Goal: Find specific fact: Find contact information

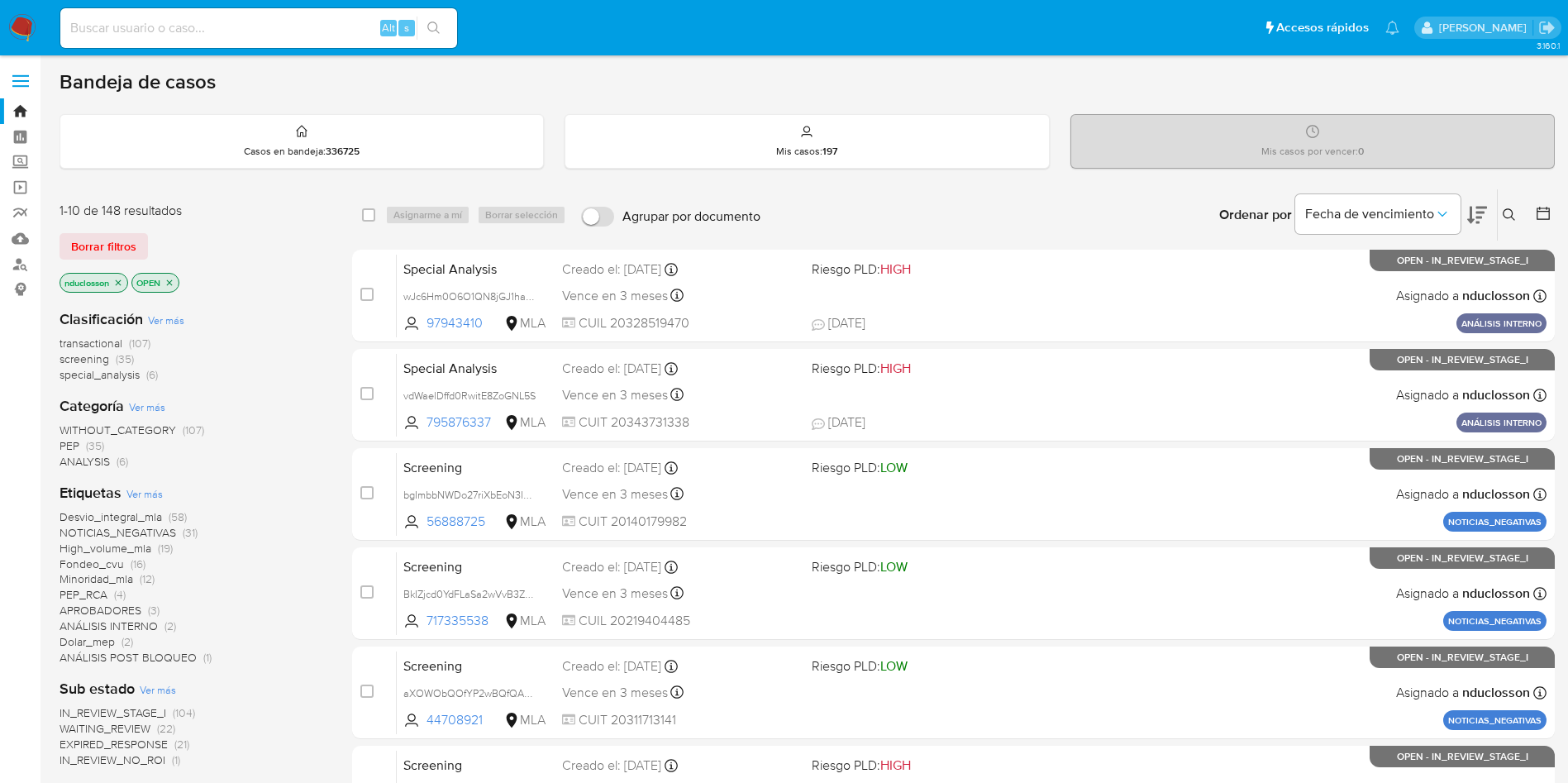
click at [1024, 17] on ul "Pausado Ver notificaciones Alt s Accesos rápidos Presiona las siguientes teclas…" at bounding box center [730, 27] width 1356 height 41
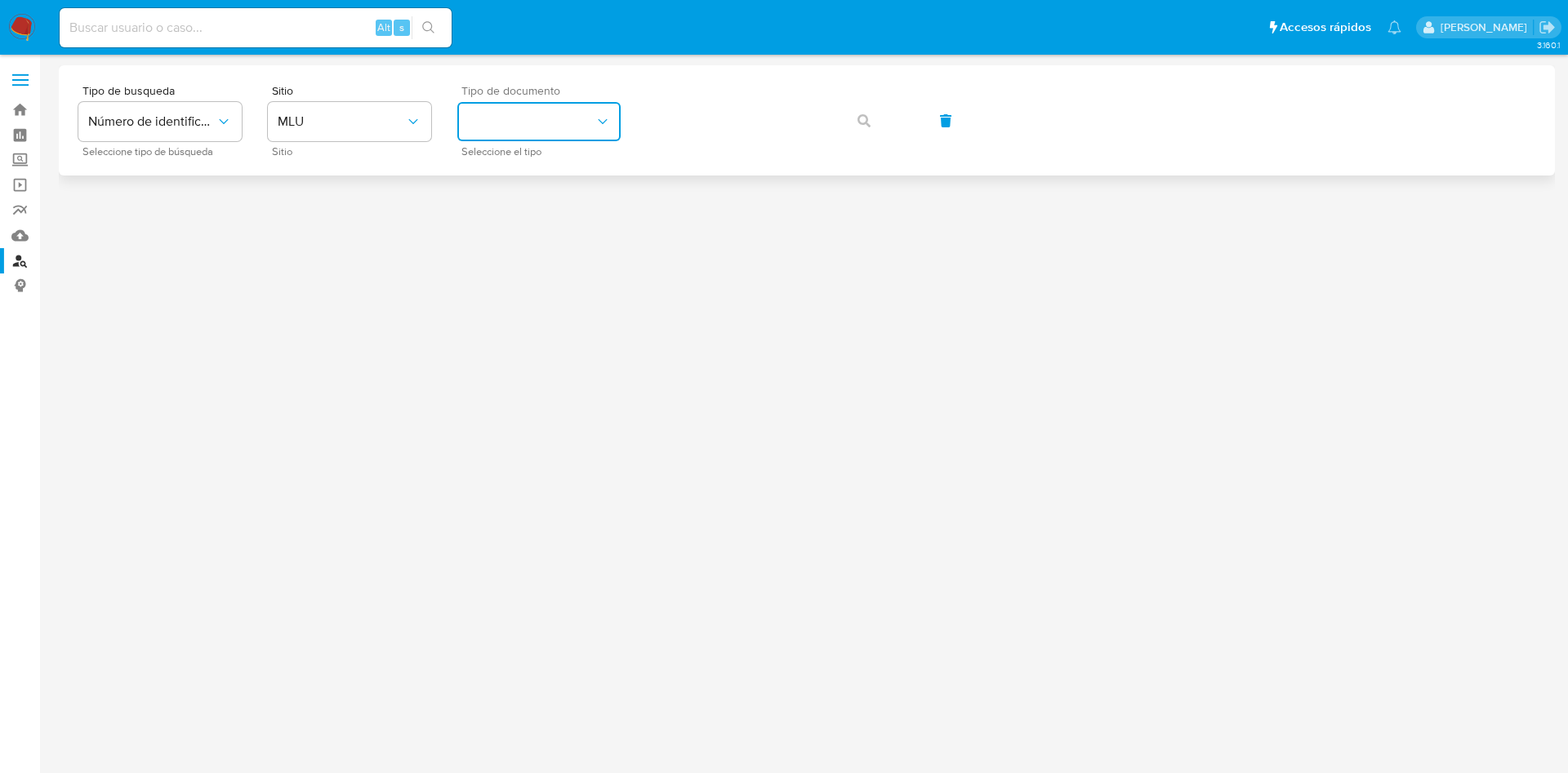
click at [584, 128] on button "identificationType" at bounding box center [538, 122] width 163 height 40
click at [382, 107] on button "MLU" at bounding box center [349, 122] width 163 height 40
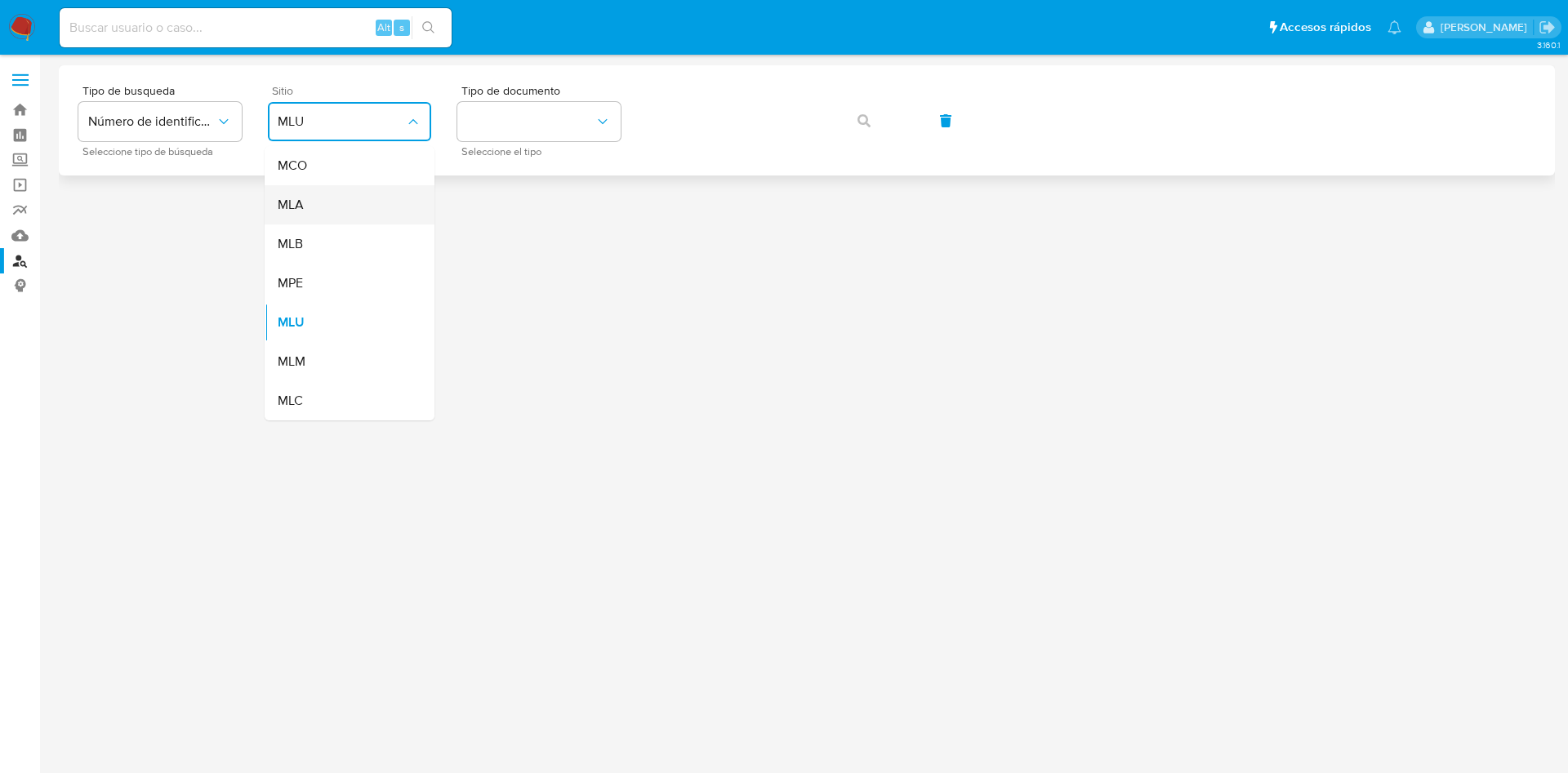
click at [350, 199] on div "MLA" at bounding box center [345, 206] width 134 height 40
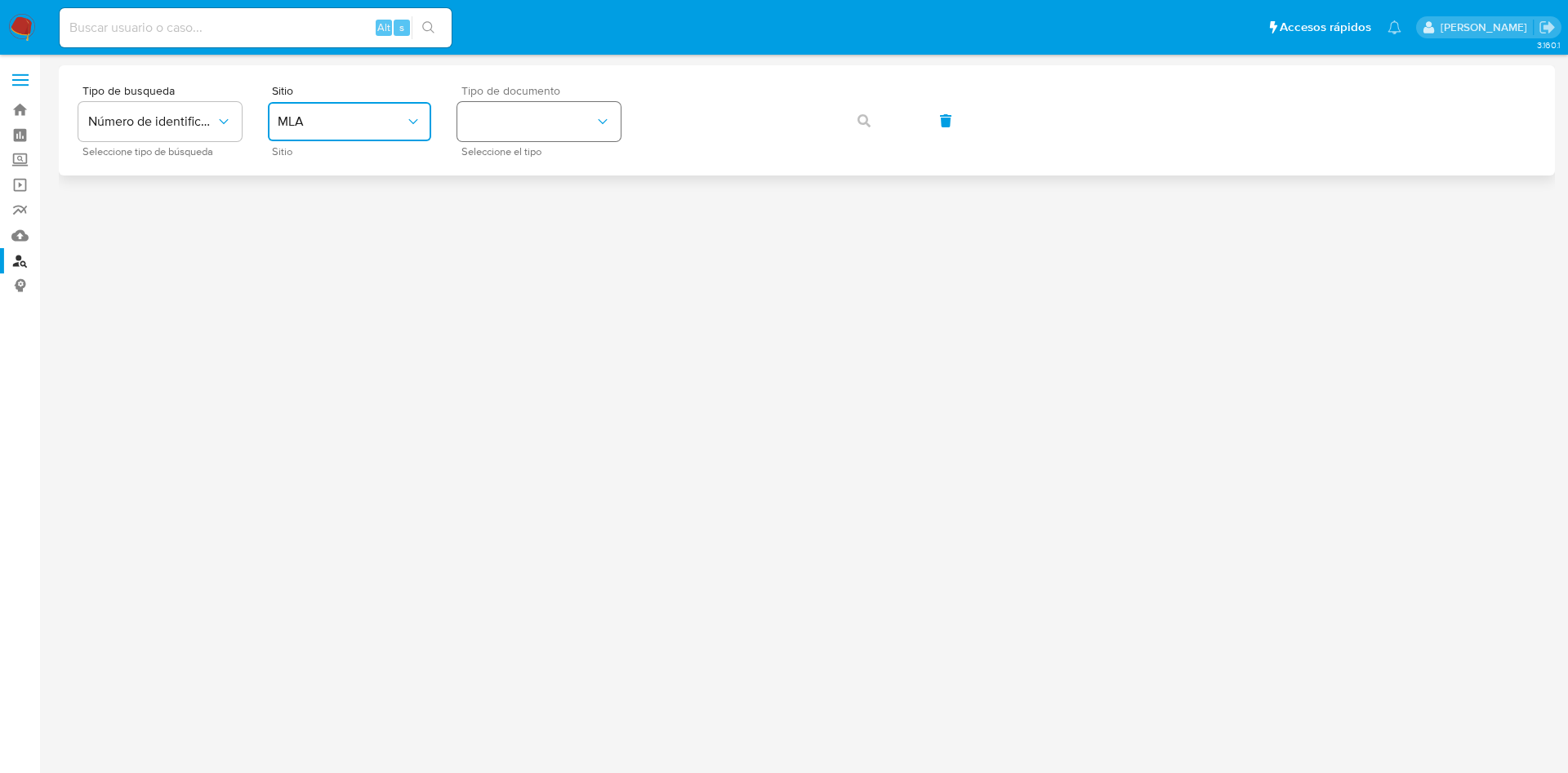
click at [457, 133] on button "identificationType" at bounding box center [538, 122] width 163 height 40
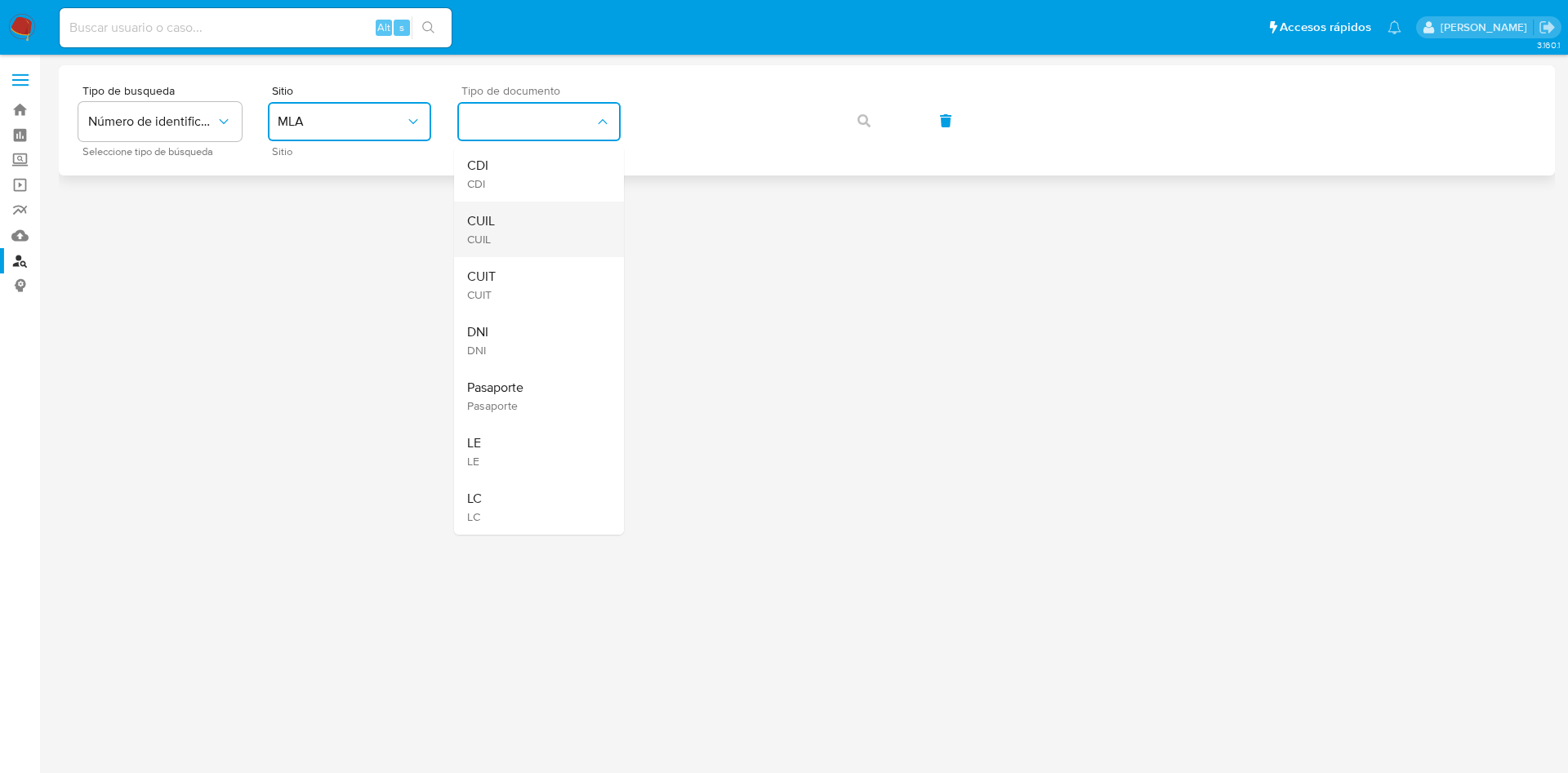
click at [528, 213] on div "CUIL CUIL" at bounding box center [535, 229] width 134 height 56
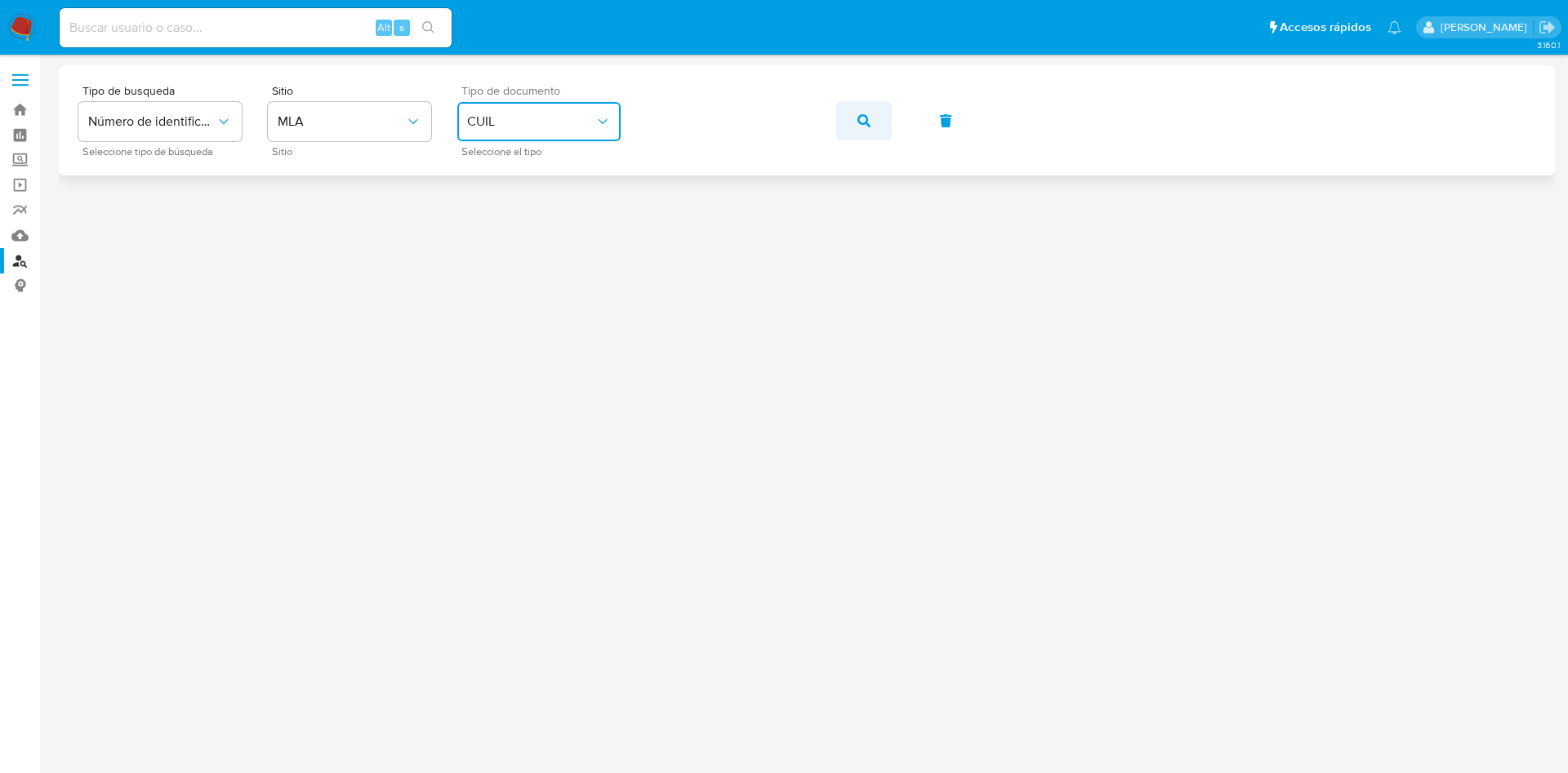
click at [838, 128] on button "button" at bounding box center [864, 121] width 56 height 40
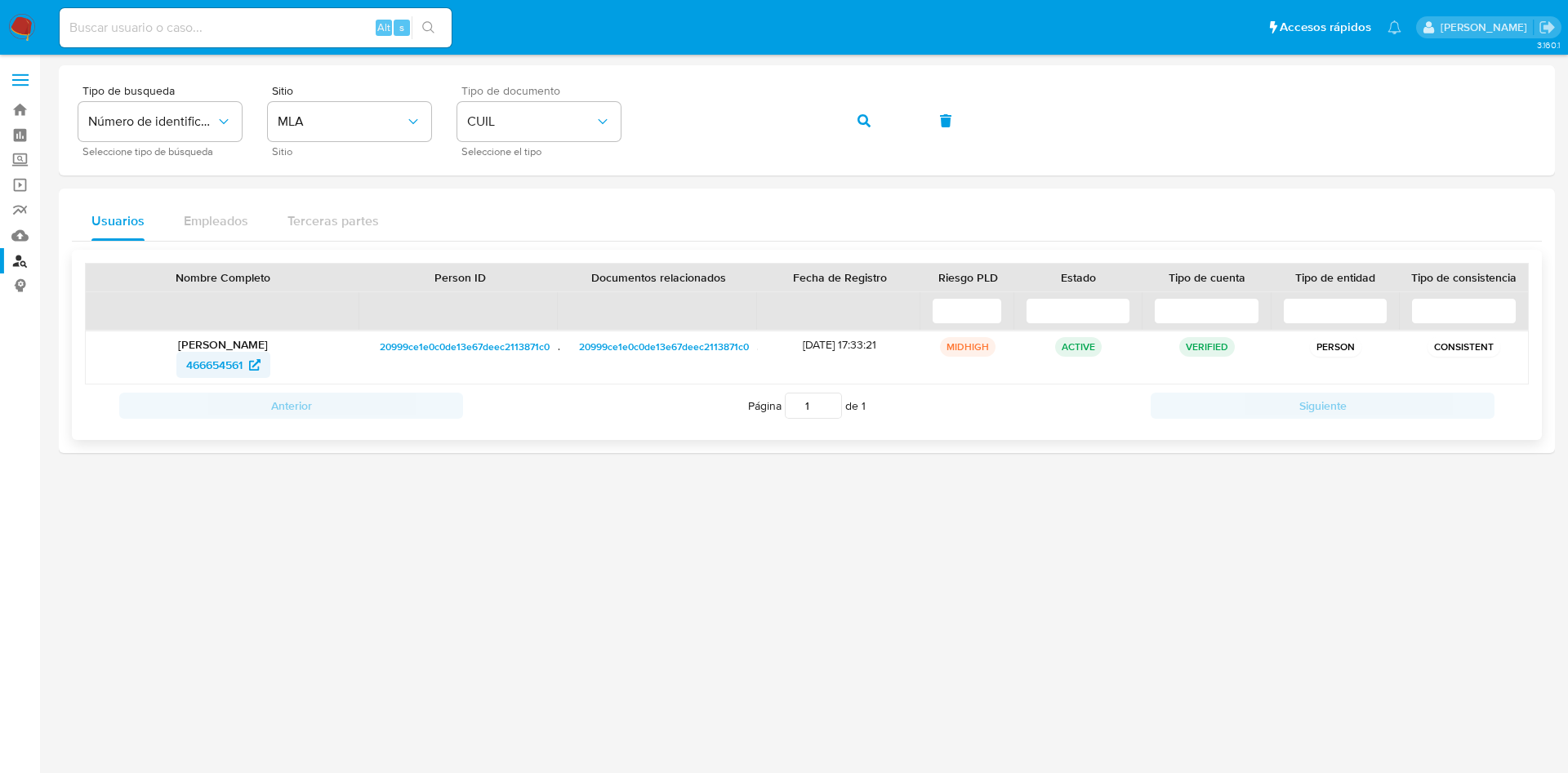
click at [213, 355] on span "466654561" at bounding box center [215, 365] width 57 height 26
click at [866, 131] on span "button" at bounding box center [865, 121] width 13 height 36
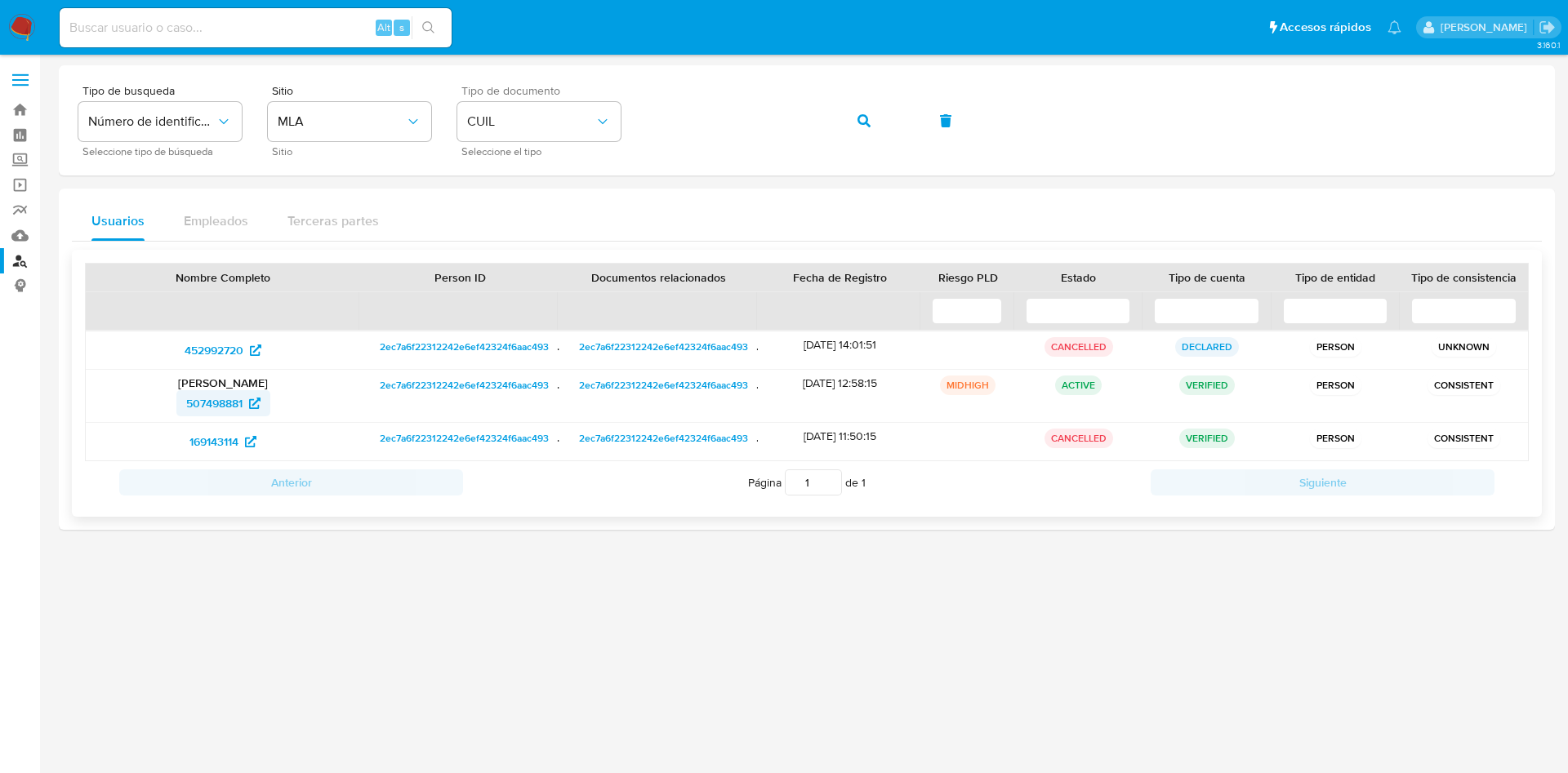
click at [192, 407] on span "507498881" at bounding box center [215, 403] width 57 height 26
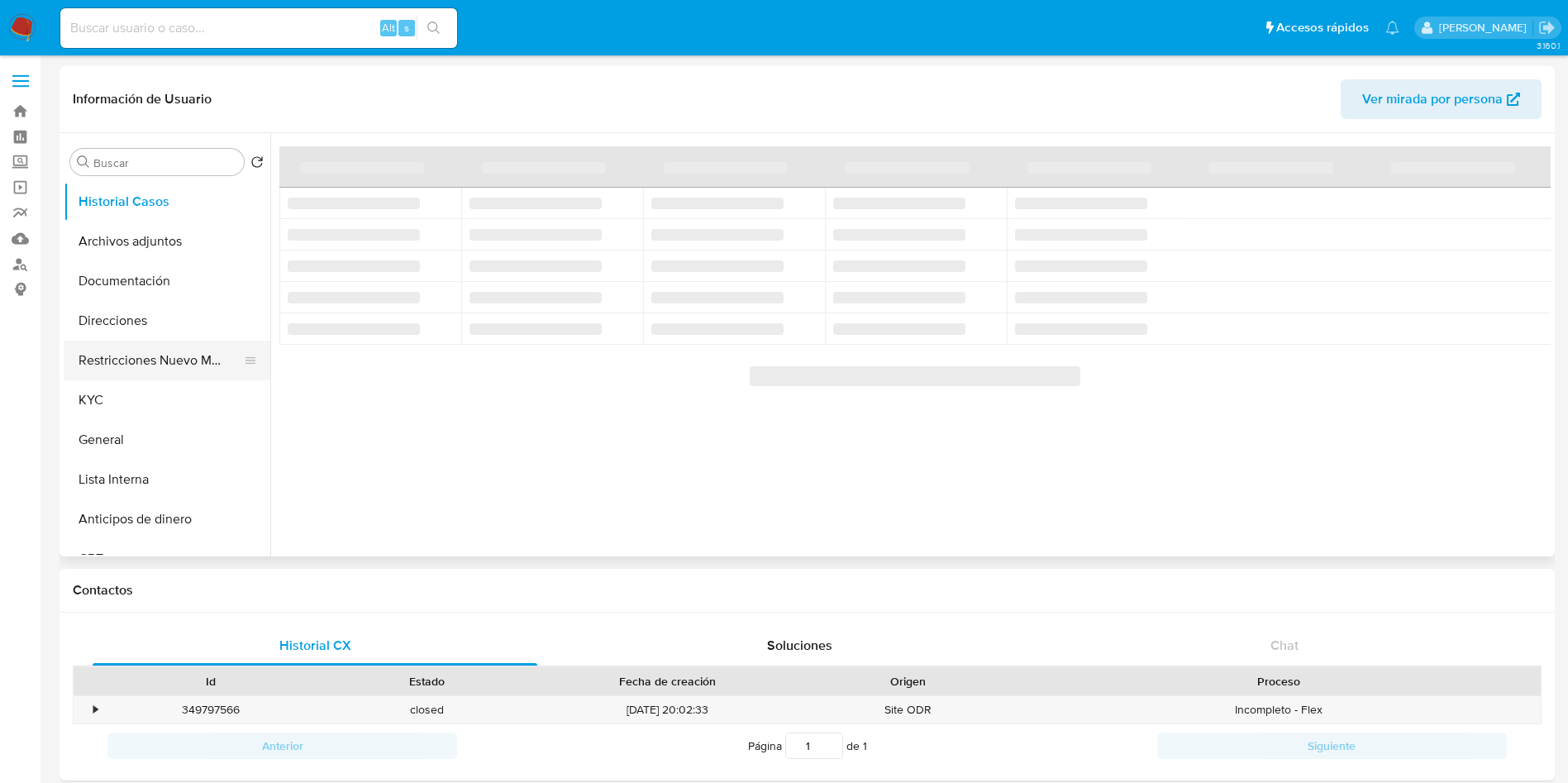
select select "10"
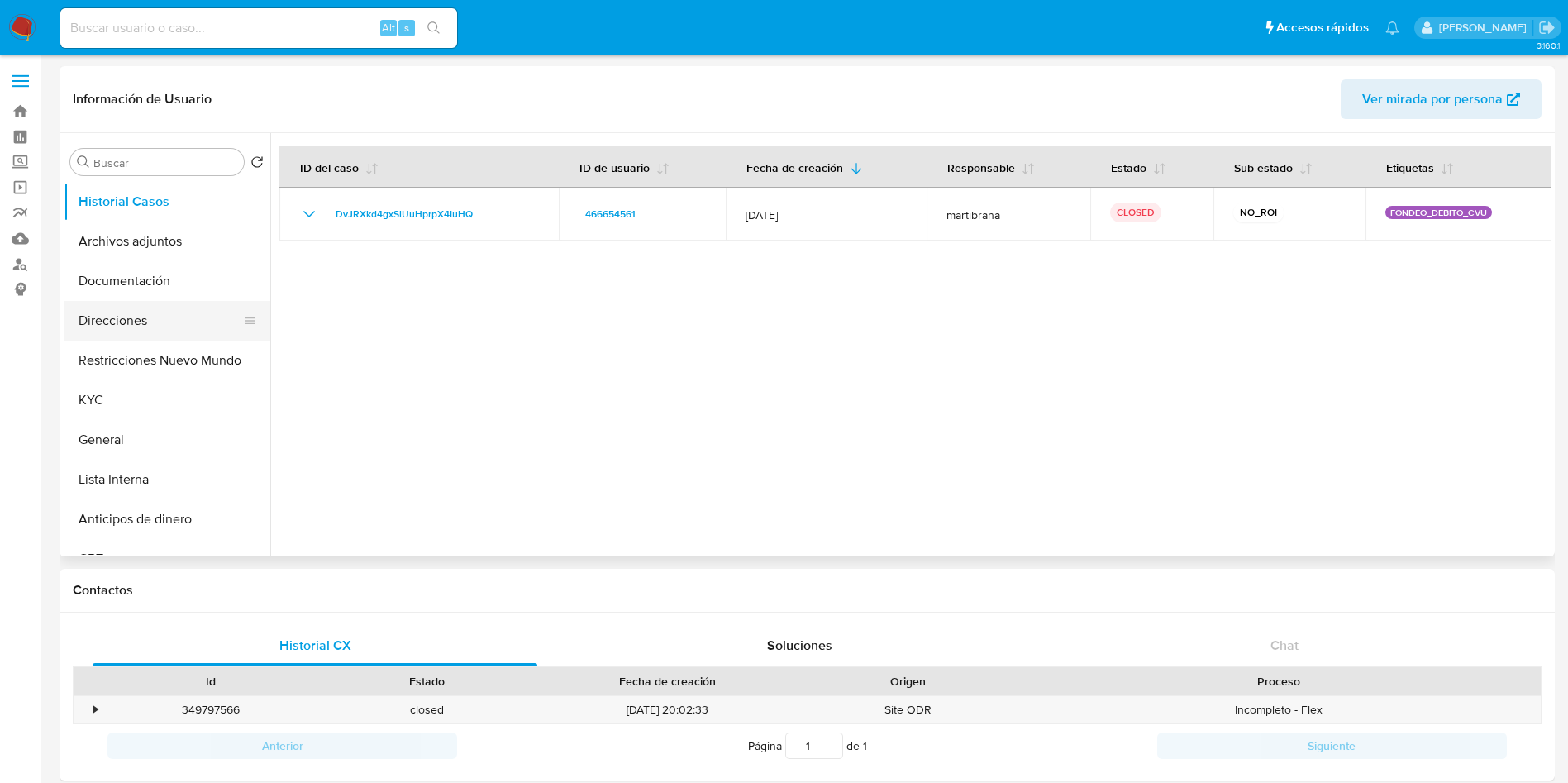
click at [170, 325] on button "Direcciones" at bounding box center [160, 321] width 194 height 40
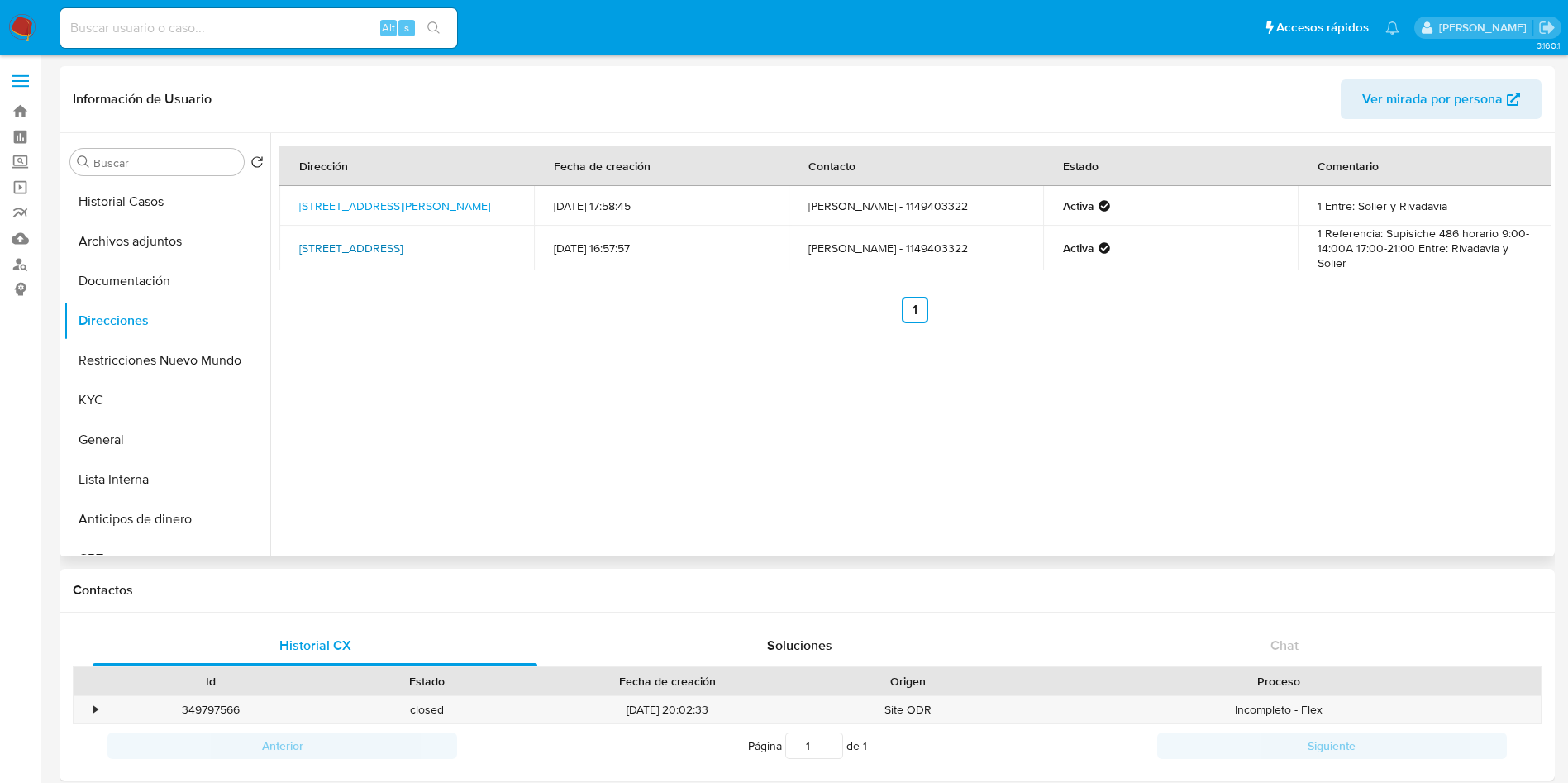
drag, startPoint x: 294, startPoint y: 231, endPoint x: 487, endPoint y: 237, distance: 193.1
click at [487, 237] on td "Supisiche 486, Sarandí, Buenos Aires, 1872, Argentina 486" at bounding box center [407, 248] width 255 height 45
copy link "Supisiche 486, Sarandí, Buenos Aires"
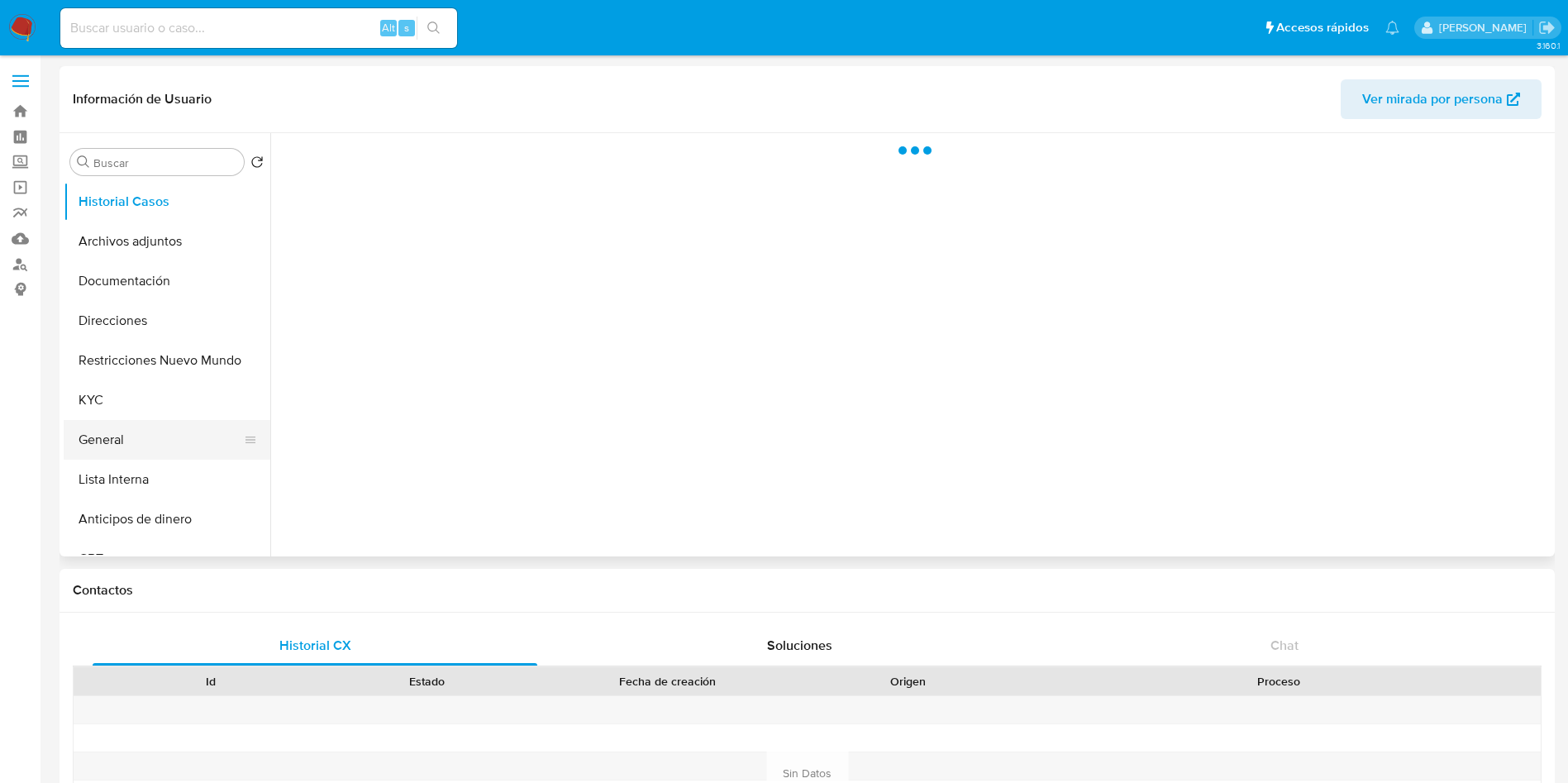
select select "10"
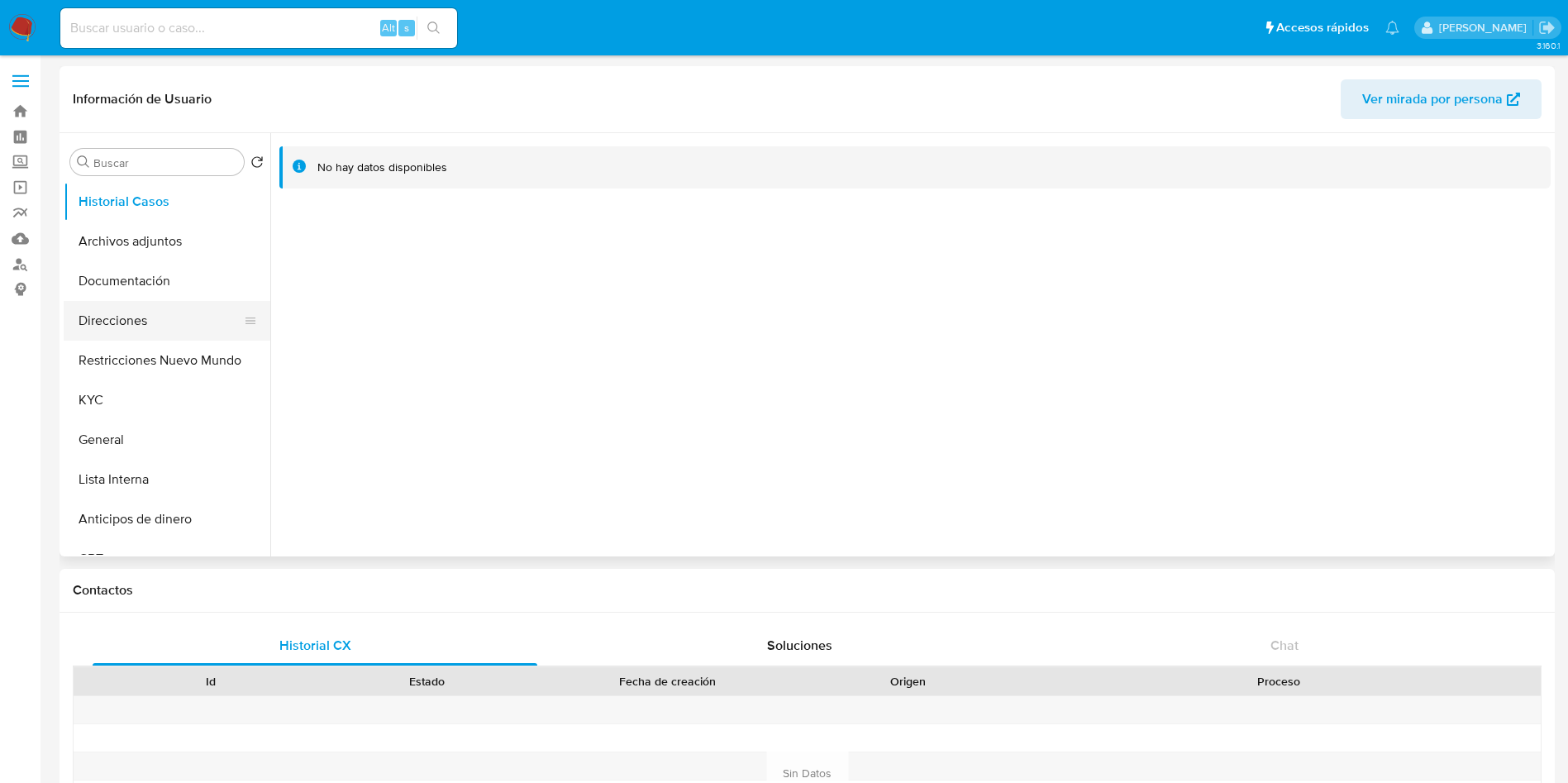
click at [162, 332] on button "Direcciones" at bounding box center [160, 321] width 194 height 40
